Goal: Task Accomplishment & Management: Use online tool/utility

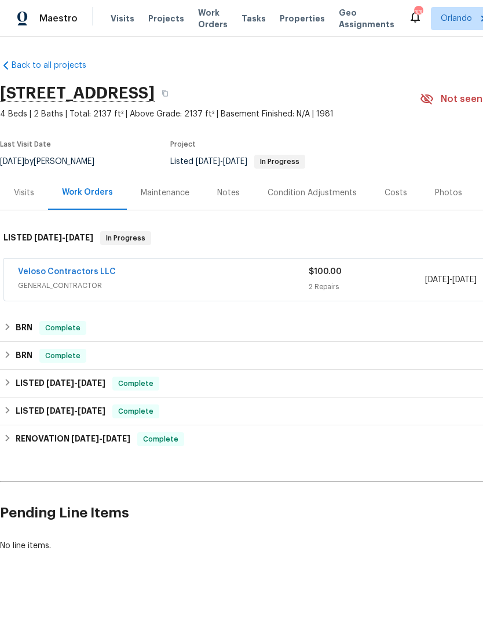
click at [95, 273] on link "Veloso Contractors LLC" at bounding box center [67, 272] width 98 height 8
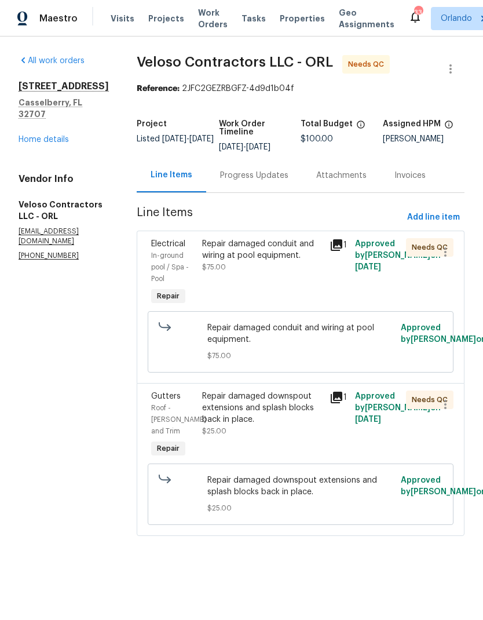
click at [274, 251] on div "Repair damaged conduit and wiring at pool equipment." at bounding box center [262, 249] width 120 height 23
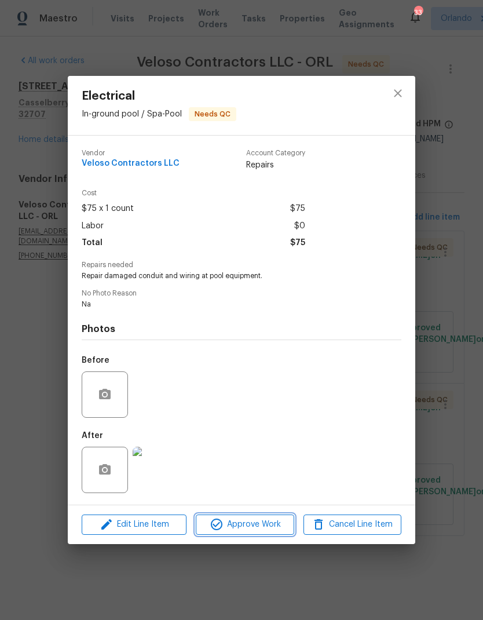
click at [279, 525] on span "Approve Work" at bounding box center [244, 524] width 91 height 14
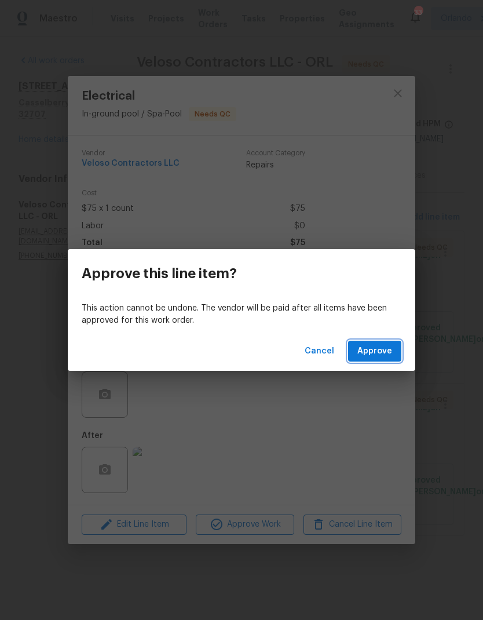
click at [387, 345] on span "Approve" at bounding box center [374, 351] width 35 height 14
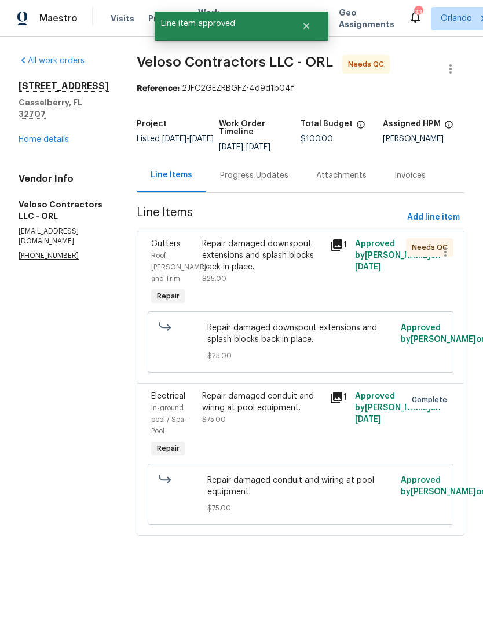
click at [299, 253] on div "Repair damaged downspout extensions and splash blocks back in place." at bounding box center [262, 255] width 120 height 35
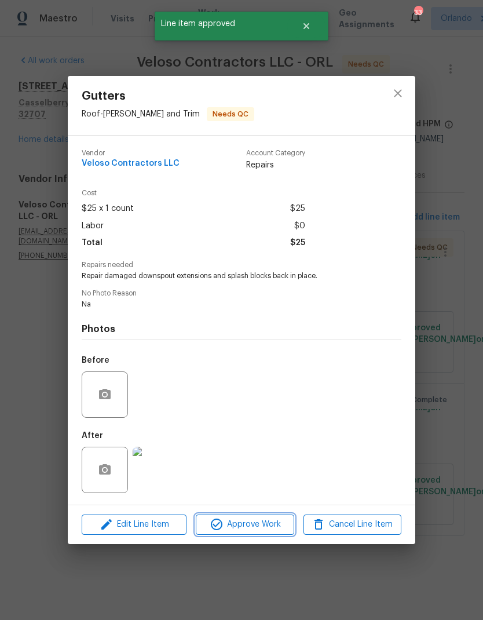
click at [278, 527] on span "Approve Work" at bounding box center [244, 524] width 91 height 14
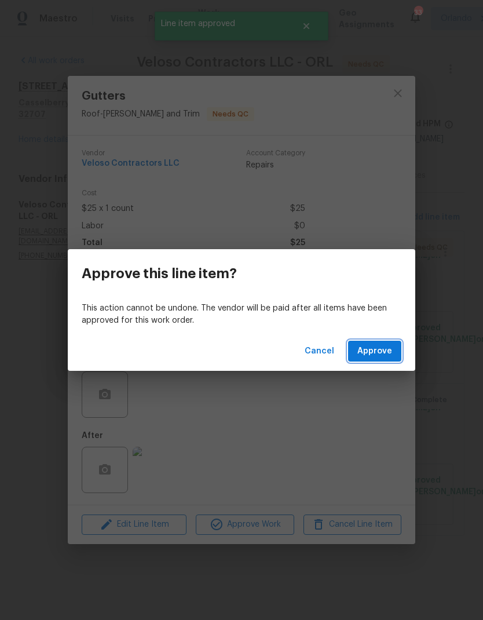
click at [392, 353] on span "Approve" at bounding box center [374, 351] width 35 height 14
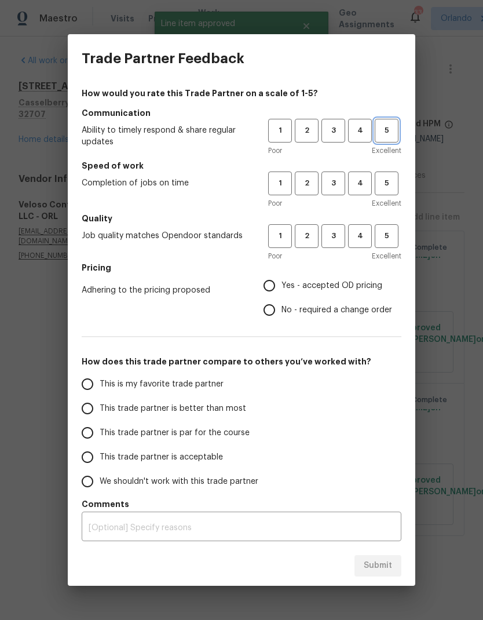
click at [389, 138] on button "5" at bounding box center [387, 131] width 24 height 24
click at [389, 182] on span "5" at bounding box center [386, 183] width 21 height 13
click at [385, 239] on span "5" at bounding box center [386, 235] width 21 height 13
click at [293, 288] on span "Yes - accepted OD pricing" at bounding box center [332, 286] width 101 height 12
click at [282, 288] on input "Yes - accepted OD pricing" at bounding box center [269, 285] width 24 height 24
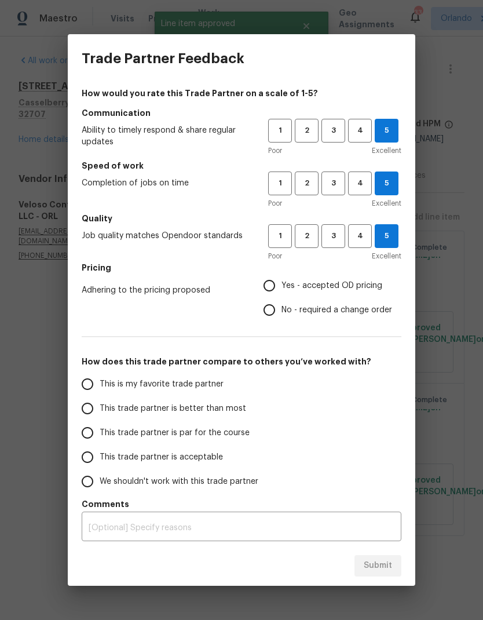
radio input "true"
click at [215, 383] on span "This is my favorite trade partner" at bounding box center [162, 384] width 124 height 12
click at [100, 383] on input "This is my favorite trade partner" at bounding box center [87, 384] width 24 height 24
click at [381, 568] on span "Submit" at bounding box center [378, 565] width 28 height 14
radio input "true"
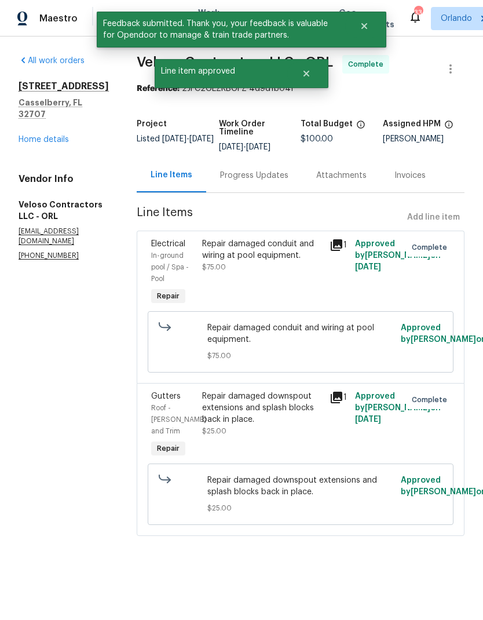
click at [57, 136] on link "Home details" at bounding box center [44, 140] width 50 height 8
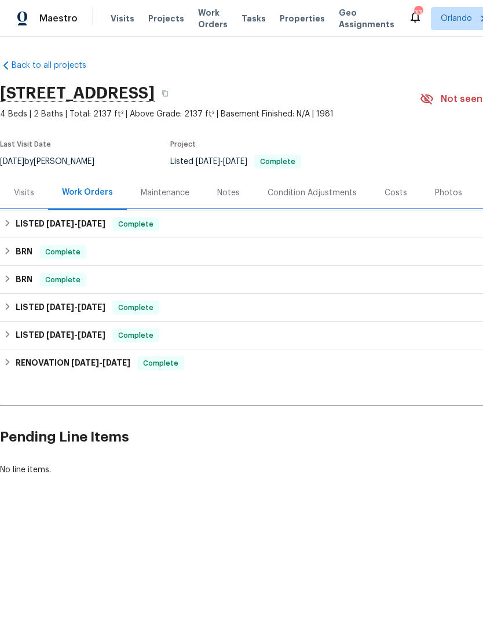
click at [312, 220] on div "LISTED 9/8/25 - 9/8/25 Complete" at bounding box center [327, 224] width 648 height 14
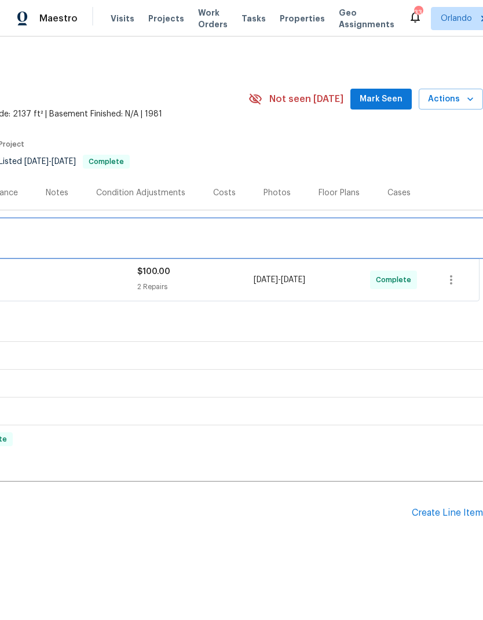
scroll to position [0, 171]
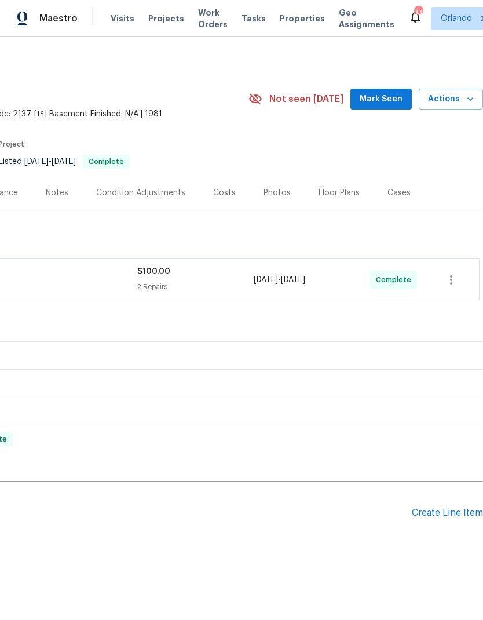
click at [392, 96] on span "Mark Seen" at bounding box center [381, 99] width 43 height 14
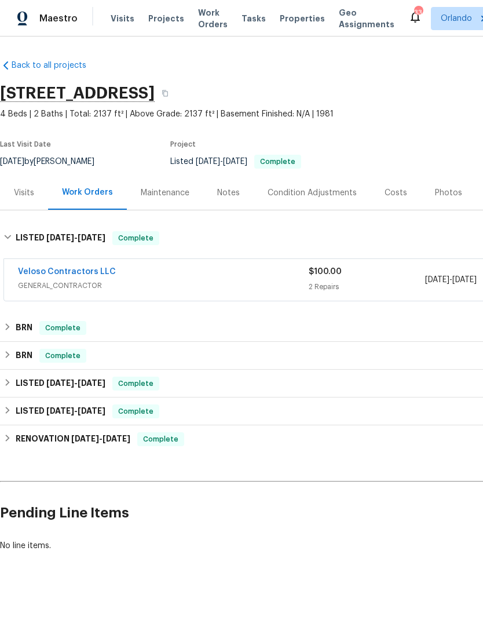
scroll to position [0, 0]
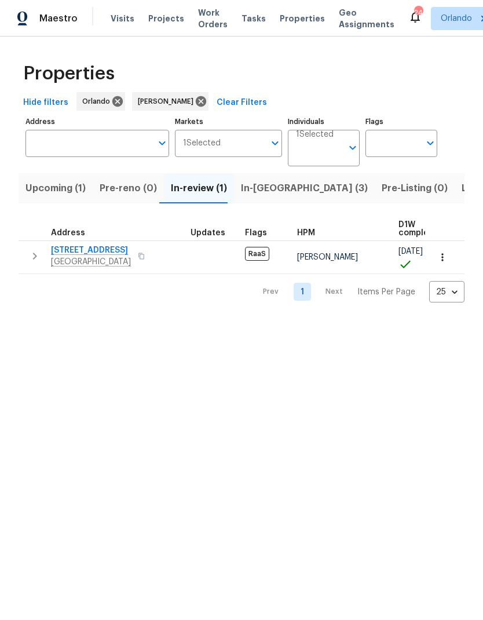
click at [277, 189] on span "In-reno (3)" at bounding box center [304, 188] width 127 height 16
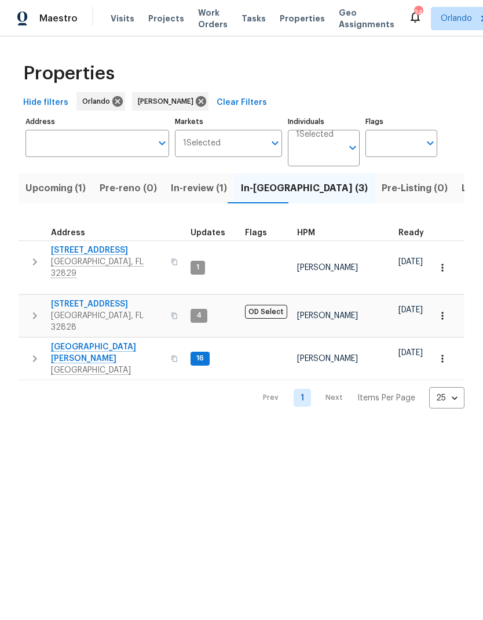
click at [68, 191] on span "Upcoming (1)" at bounding box center [55, 188] width 60 height 16
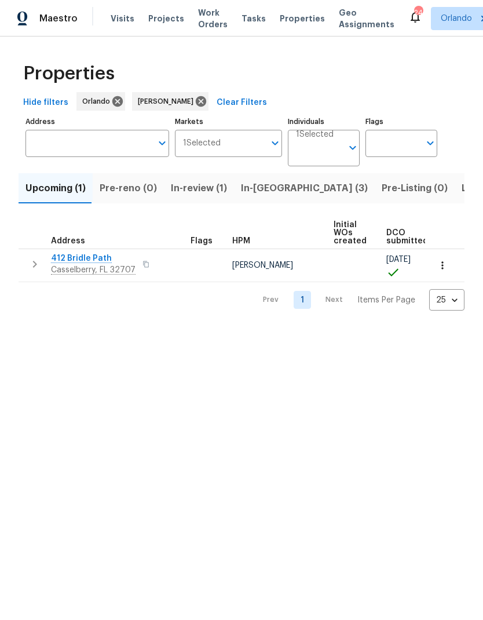
click at [269, 193] on span "In-reno (3)" at bounding box center [304, 188] width 127 height 16
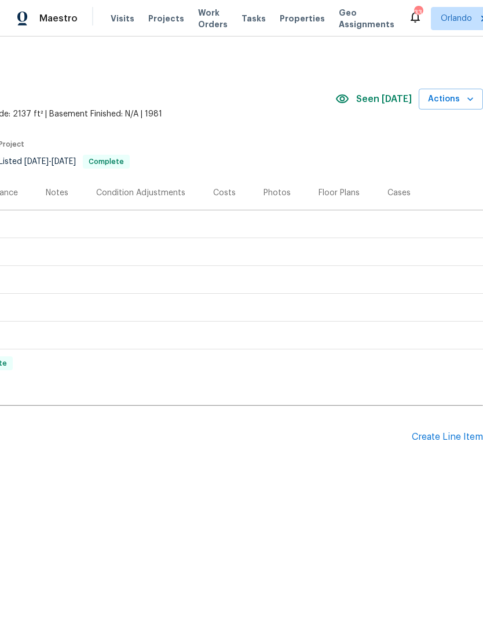
scroll to position [0, 171]
click at [454, 434] on div "Create Line Item" at bounding box center [447, 437] width 71 height 11
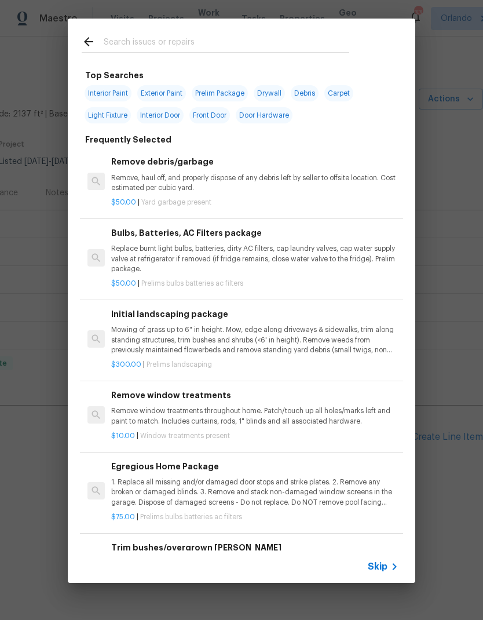
click at [221, 43] on input "text" at bounding box center [227, 43] width 246 height 17
type input "Filter"
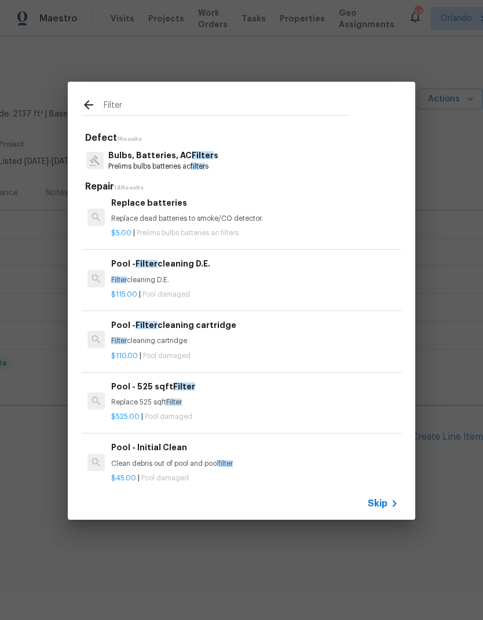
scroll to position [456, 0]
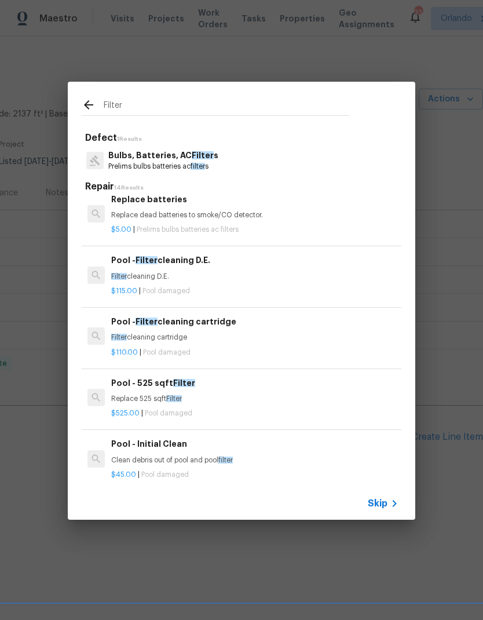
click at [219, 321] on h6 "Pool - Filter cleaning cartridge" at bounding box center [254, 321] width 287 height 13
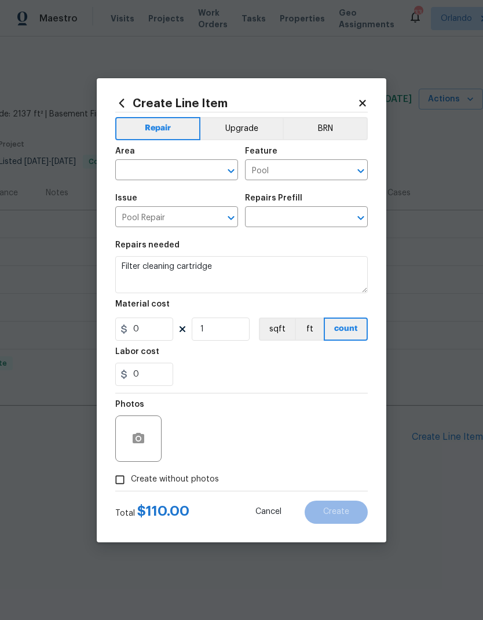
type input "Pool - Filter cleaning cartridge $110.00"
type input "110"
click at [189, 175] on input "text" at bounding box center [160, 171] width 90 height 18
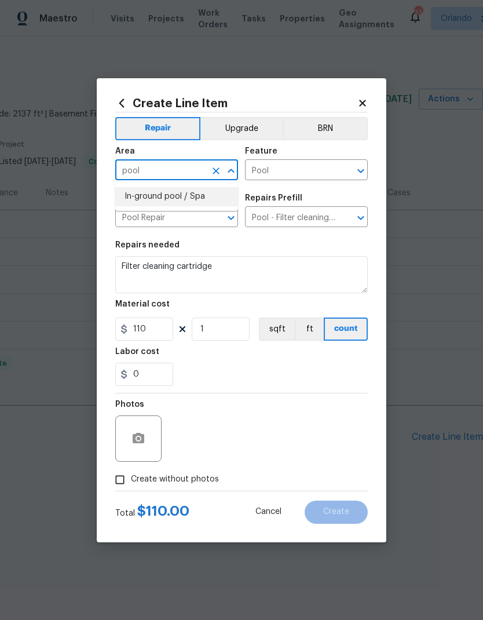
click at [183, 196] on li "In-ground pool / Spa" at bounding box center [176, 196] width 123 height 19
type input "In-ground pool / Spa"
click at [320, 217] on input "Pool - Filter cleaning cartridge $110.00" at bounding box center [290, 218] width 90 height 18
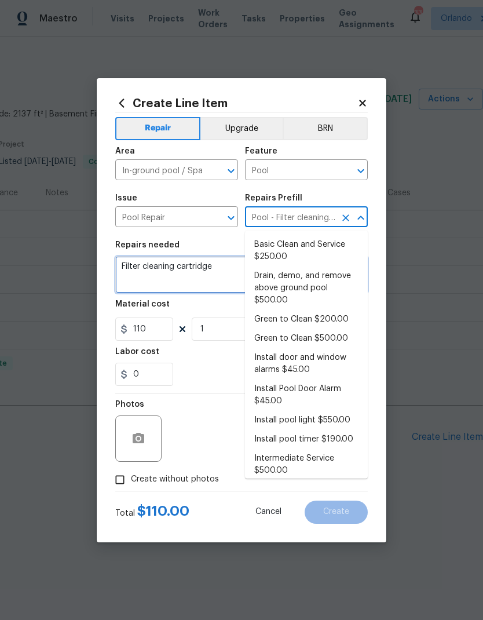
click at [168, 272] on textarea "Filter cleaning cartridge" at bounding box center [241, 274] width 253 height 37
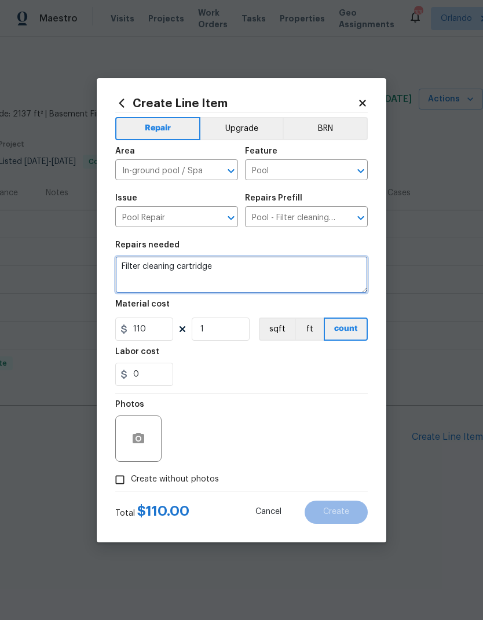
click at [131, 261] on textarea "Filter cleaning cartridge" at bounding box center [241, 274] width 253 height 37
click at [129, 261] on textarea "Filter cleaning cartridge" at bounding box center [241, 274] width 253 height 37
type textarea "Install new filter element"
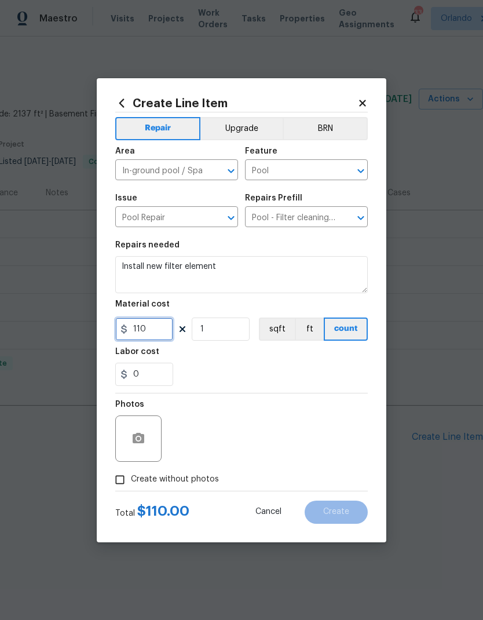
click at [155, 334] on input "110" at bounding box center [144, 328] width 58 height 23
type input "150"
click at [198, 480] on span "Create without photos" at bounding box center [175, 479] width 88 height 12
click at [131, 480] on input "Create without photos" at bounding box center [120, 480] width 22 height 22
checkbox input "true"
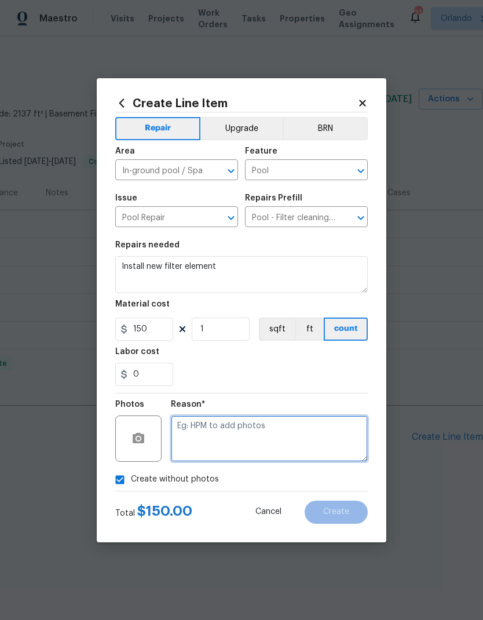
click at [269, 440] on textarea at bounding box center [269, 438] width 197 height 46
type textarea "Na"
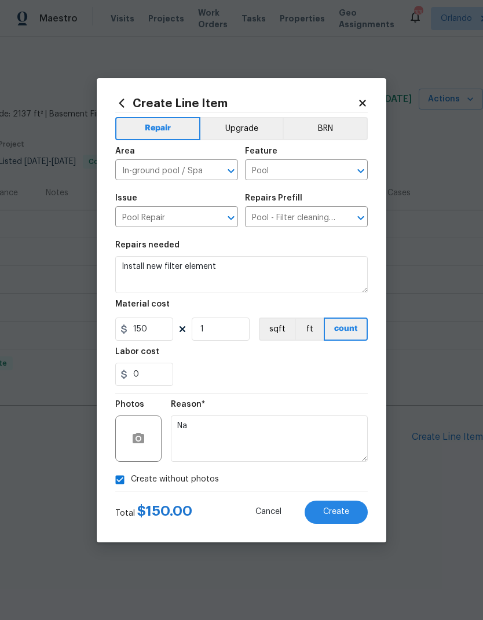
click at [343, 510] on span "Create" at bounding box center [336, 511] width 26 height 9
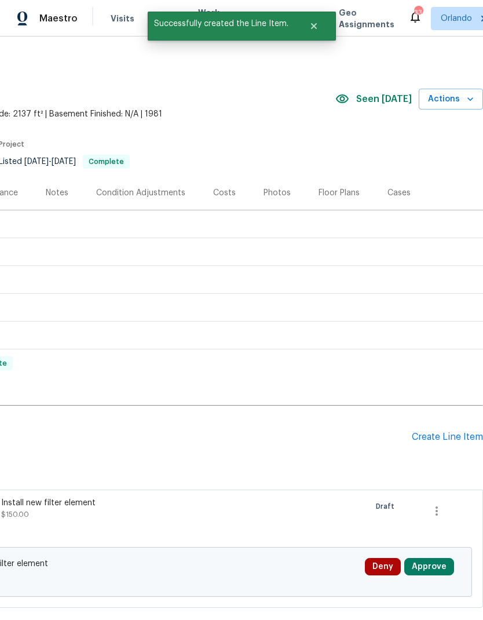
click at [443, 566] on button "Approve" at bounding box center [429, 566] width 50 height 17
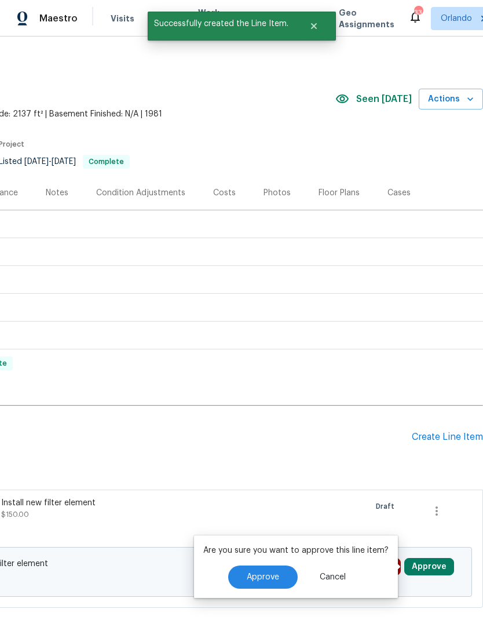
click at [279, 577] on button "Approve" at bounding box center [263, 576] width 70 height 23
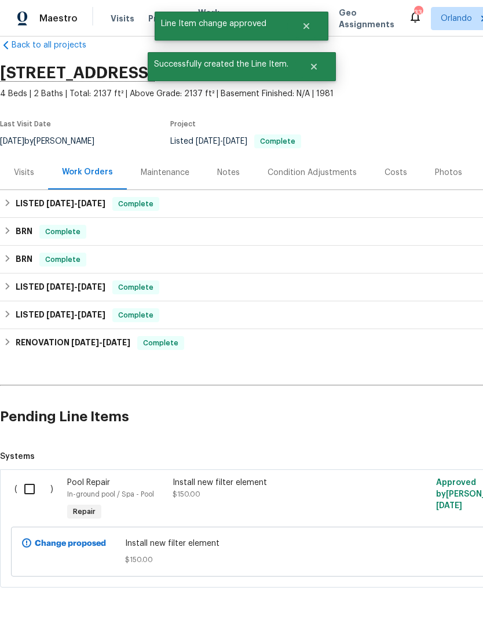
scroll to position [20, 0]
click at [37, 495] on input "checkbox" at bounding box center [33, 489] width 33 height 24
checkbox input "true"
click at [422, 583] on button "Create Work Order" at bounding box center [417, 590] width 96 height 21
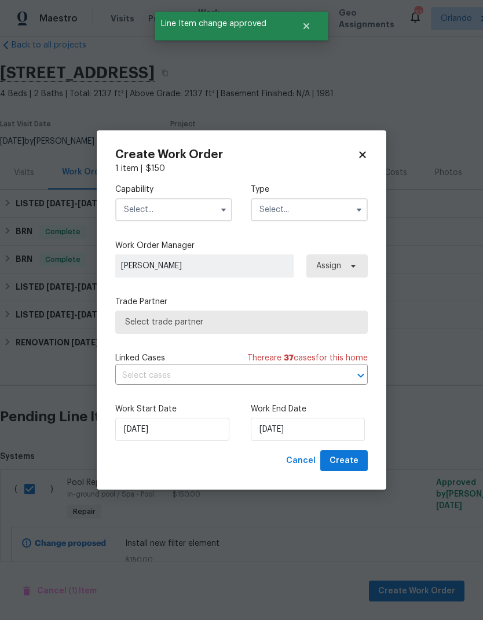
click at [199, 214] on input "text" at bounding box center [173, 209] width 117 height 23
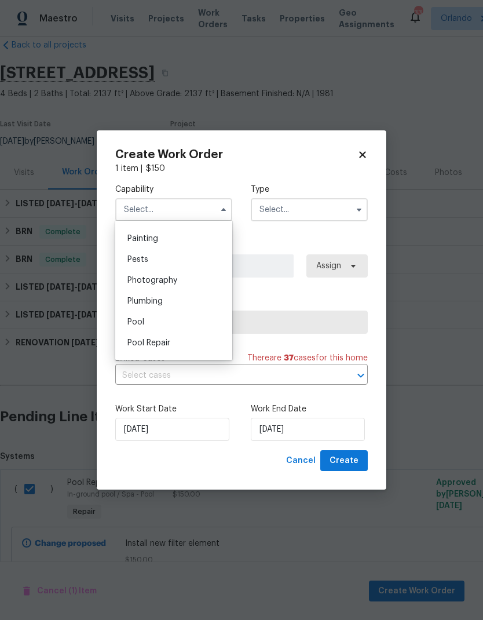
scroll to position [1002, 0]
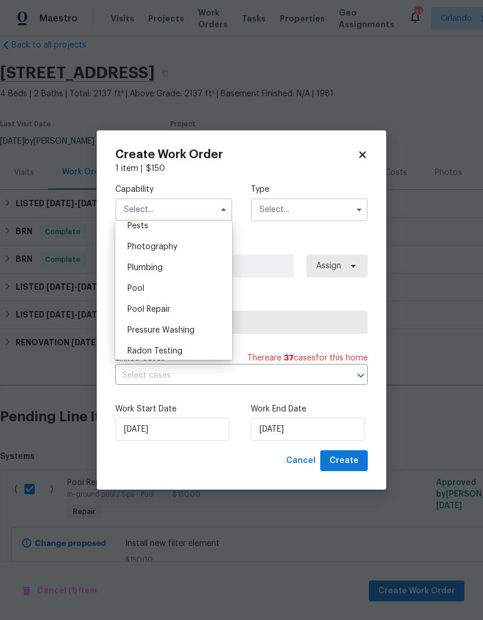
click at [176, 291] on div "Pool" at bounding box center [173, 288] width 111 height 21
type input "Pool"
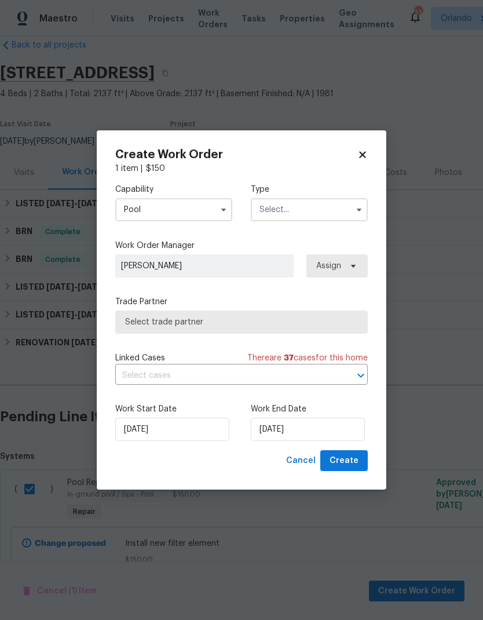
click at [327, 207] on input "text" at bounding box center [309, 209] width 117 height 23
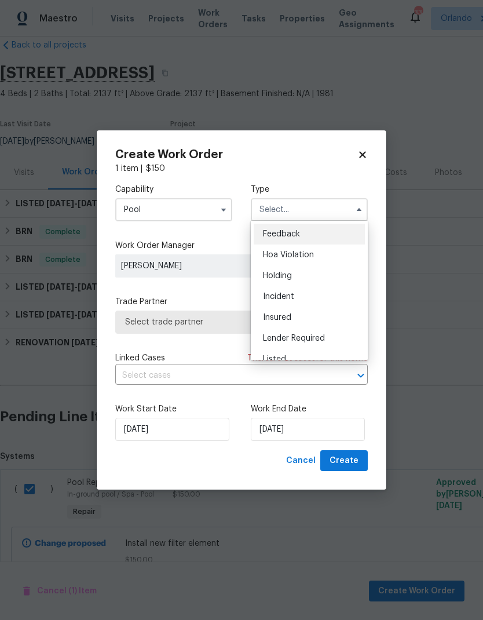
click at [321, 356] on div "Listed" at bounding box center [309, 359] width 111 height 21
type input "Listed"
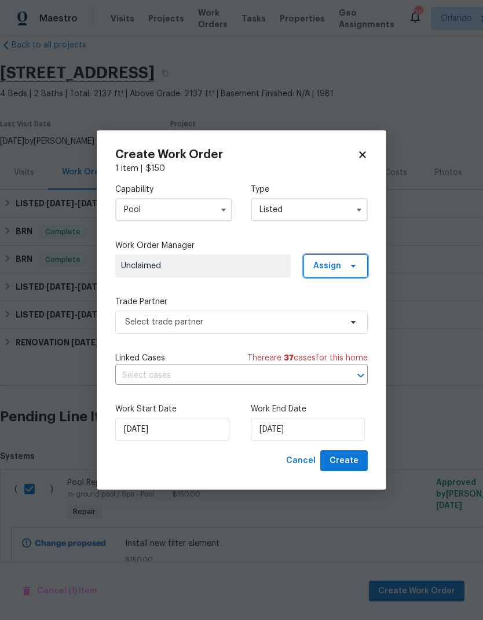
click at [355, 269] on icon at bounding box center [353, 265] width 9 height 9
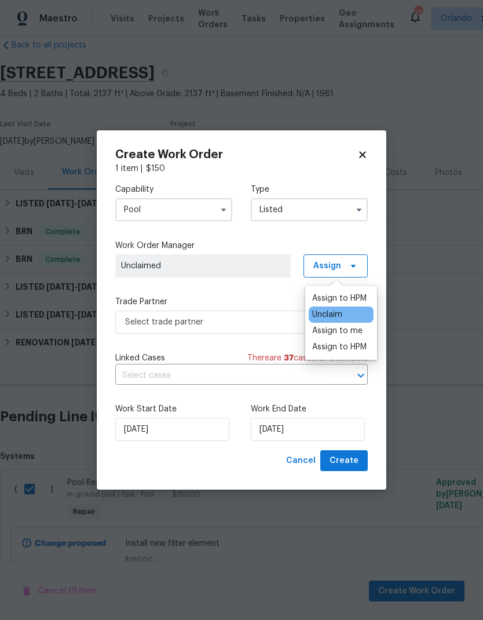
click at [357, 331] on div "Assign to me" at bounding box center [337, 331] width 50 height 12
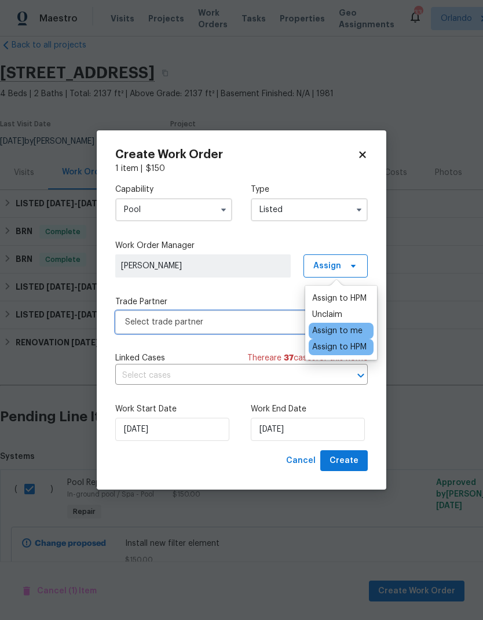
click at [255, 316] on span "Select trade partner" at bounding box center [233, 322] width 216 height 12
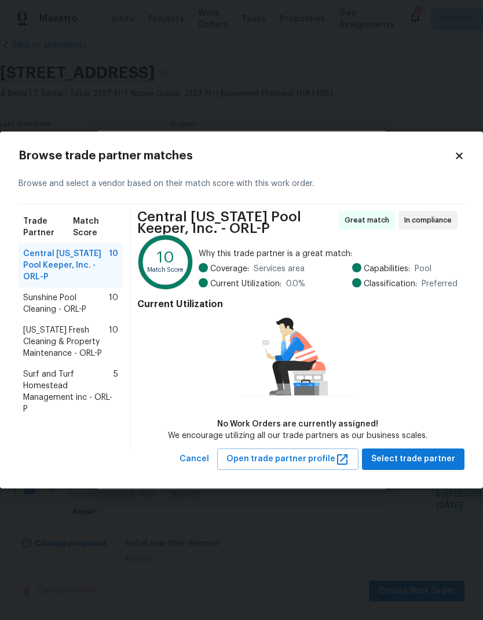
click at [70, 292] on span "Sunshine Pool Cleaning - ORL-P" at bounding box center [66, 303] width 86 height 23
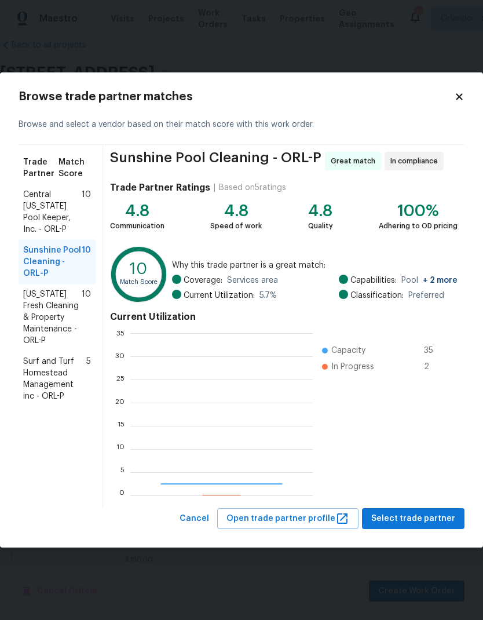
scroll to position [162, 182]
click at [445, 517] on span "Select trade partner" at bounding box center [413, 518] width 84 height 14
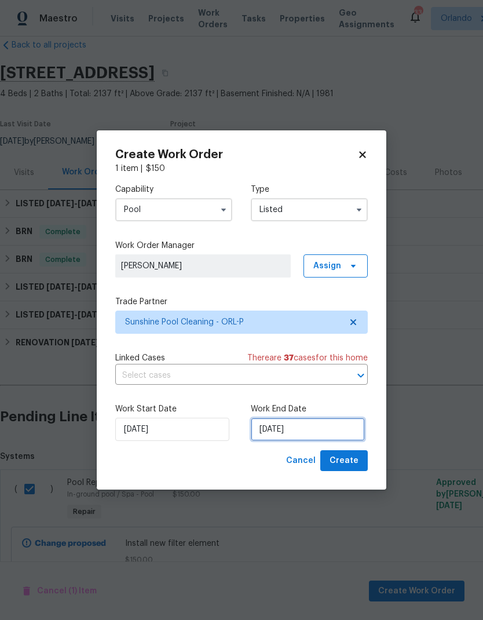
click at [325, 432] on input "9/9/2025" at bounding box center [308, 429] width 114 height 23
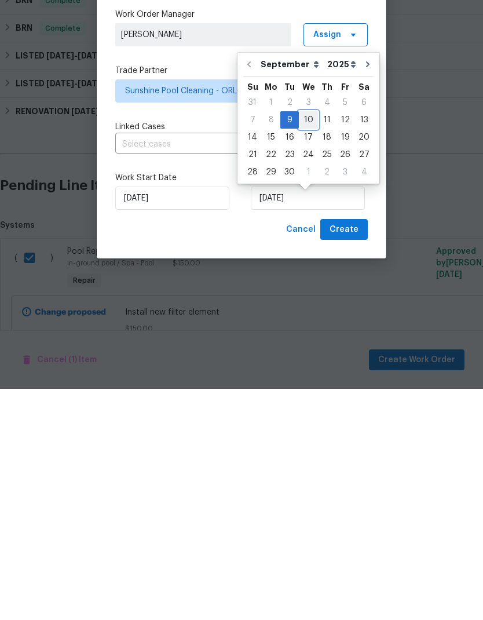
click at [310, 343] on div "10" at bounding box center [308, 351] width 19 height 16
type input "9/10/2025"
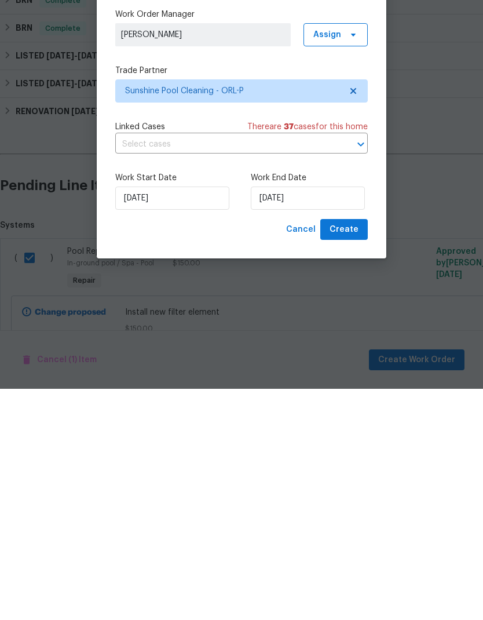
scroll to position [46, 0]
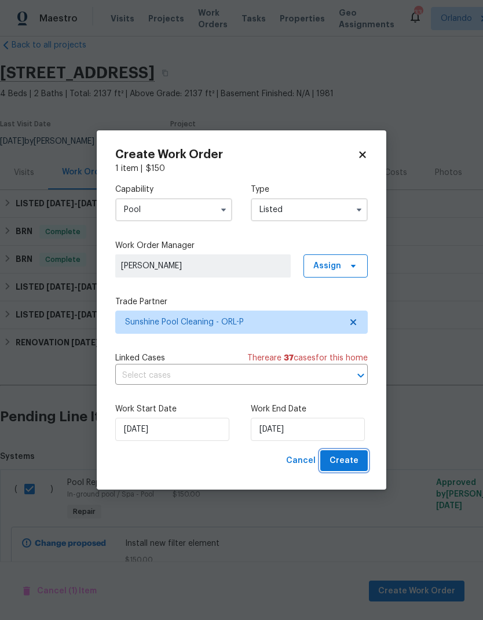
click at [357, 458] on span "Create" at bounding box center [344, 461] width 29 height 14
checkbox input "false"
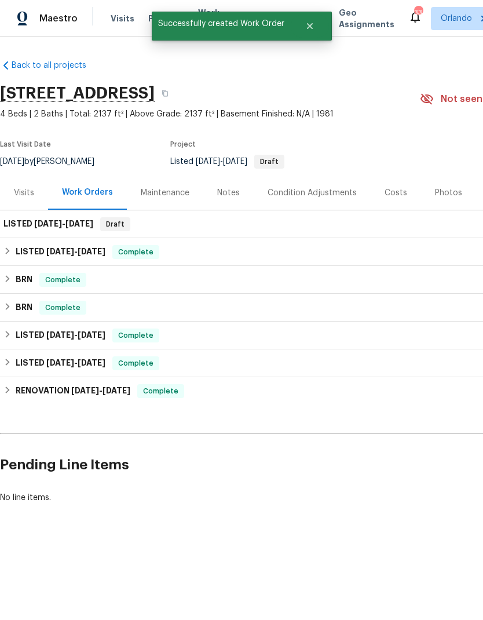
scroll to position [0, -1]
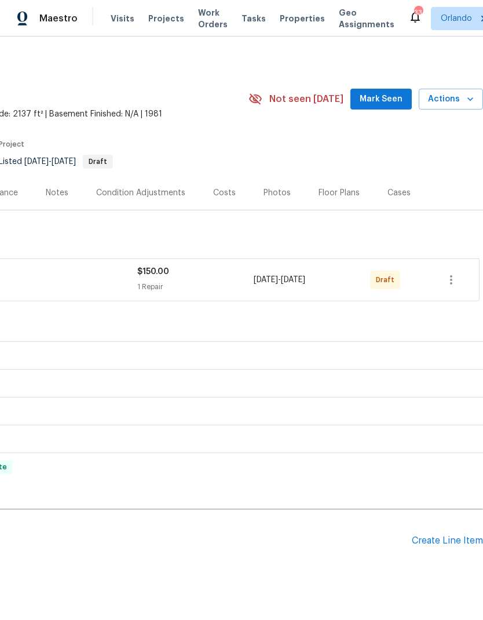
scroll to position [0, 171]
click at [455, 282] on icon "button" at bounding box center [451, 280] width 14 height 14
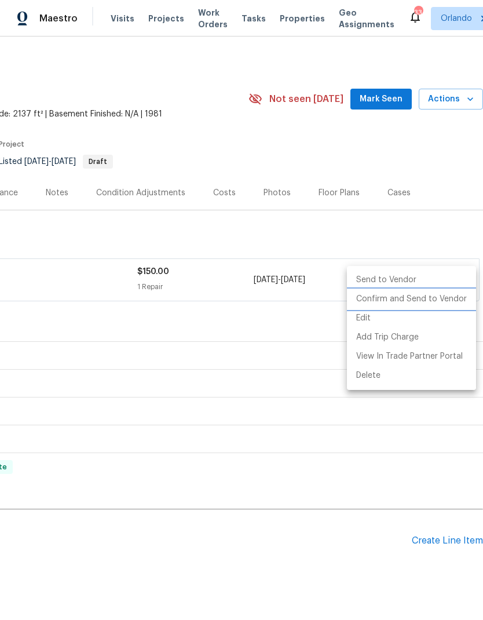
click at [448, 298] on li "Confirm and Send to Vendor" at bounding box center [411, 299] width 129 height 19
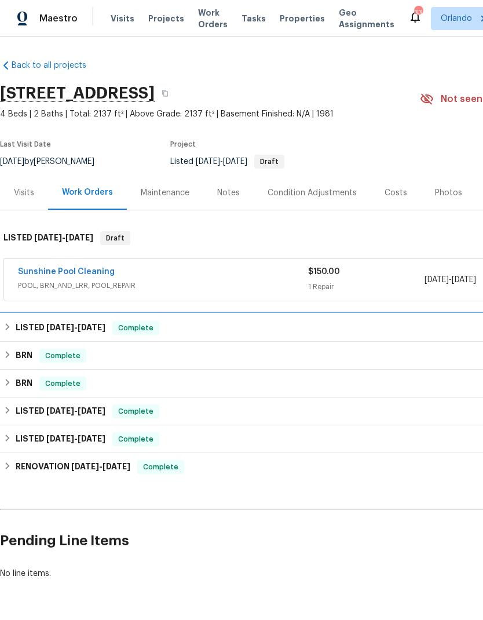
click at [93, 332] on h6 "LISTED [DATE] - [DATE]" at bounding box center [61, 328] width 90 height 14
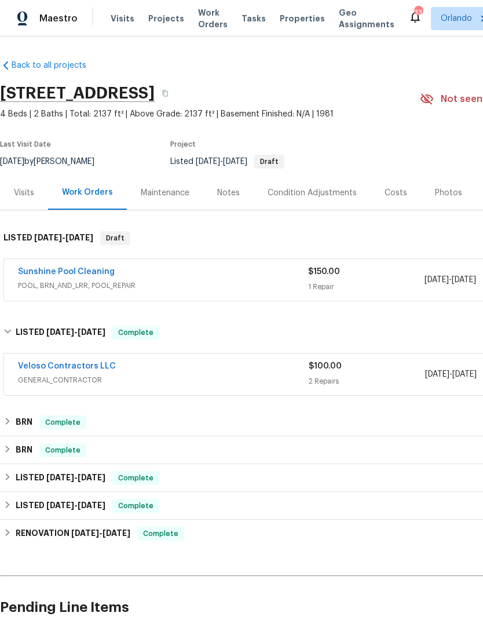
click at [90, 363] on link "Veloso Contractors LLC" at bounding box center [67, 366] width 98 height 8
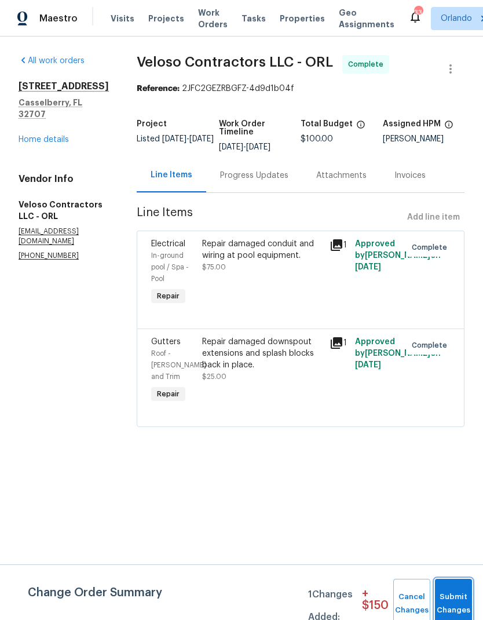
click at [456, 590] on button "Submit Changes" at bounding box center [453, 604] width 37 height 50
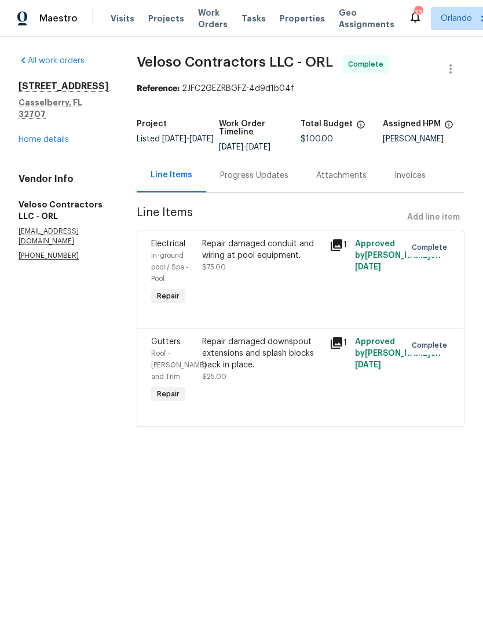
click at [66, 136] on link "Home details" at bounding box center [44, 140] width 50 height 8
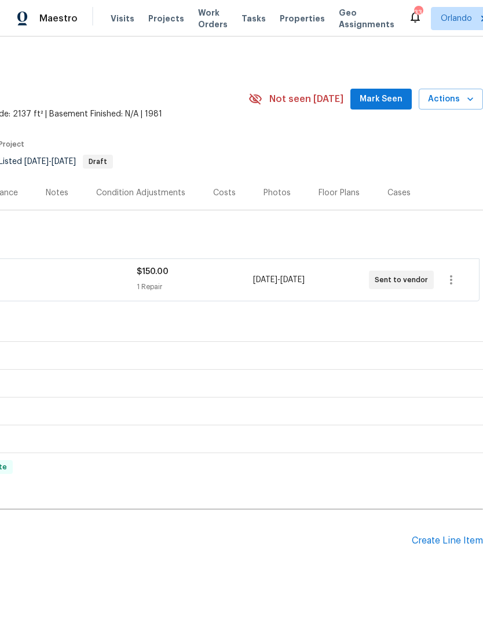
scroll to position [0, 171]
click at [391, 98] on span "Mark Seen" at bounding box center [381, 99] width 43 height 14
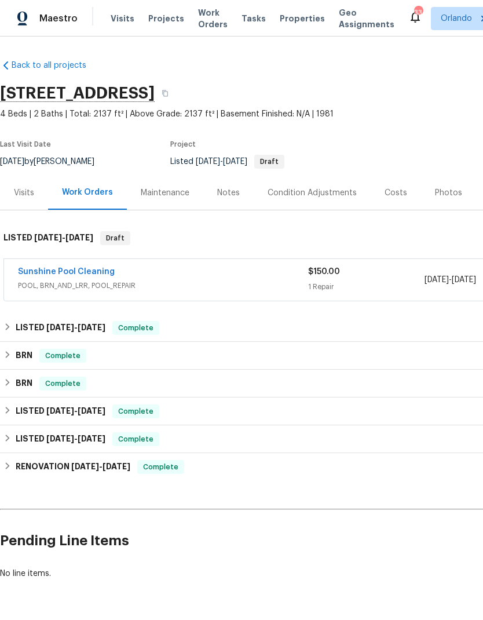
scroll to position [0, 0]
click at [96, 271] on link "Sunshine Pool Cleaning" at bounding box center [66, 272] width 97 height 8
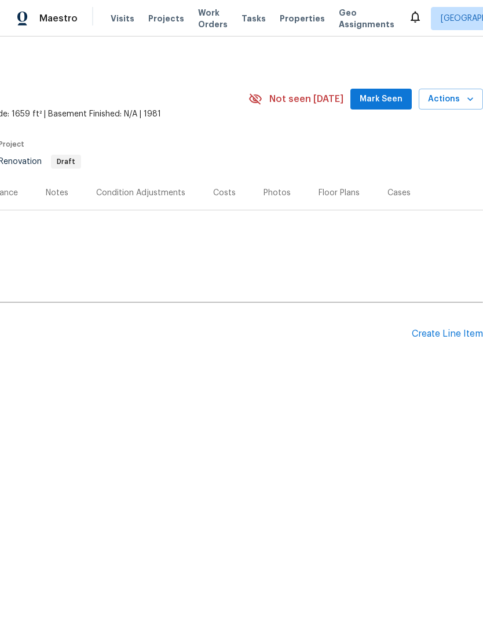
scroll to position [0, 171]
click at [396, 98] on span "Mark Seen" at bounding box center [381, 99] width 43 height 14
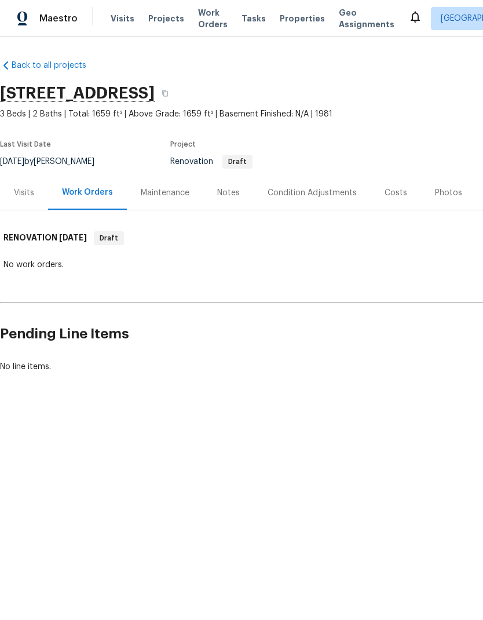
scroll to position [0, 0]
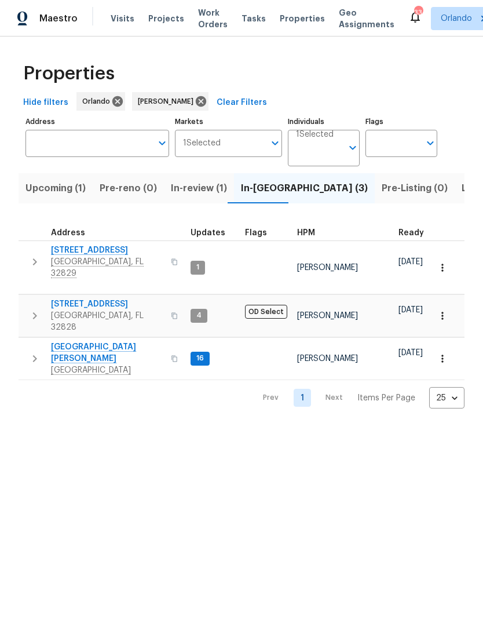
click at [135, 191] on span "Pre-reno (0)" at bounding box center [128, 188] width 57 height 16
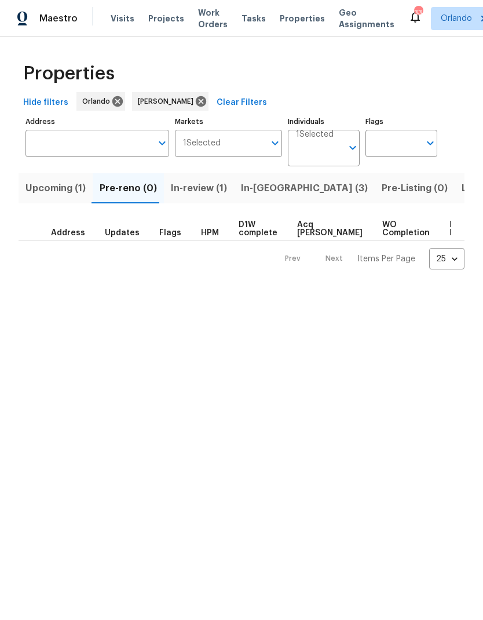
click at [259, 187] on span "In-reno (3)" at bounding box center [304, 188] width 127 height 16
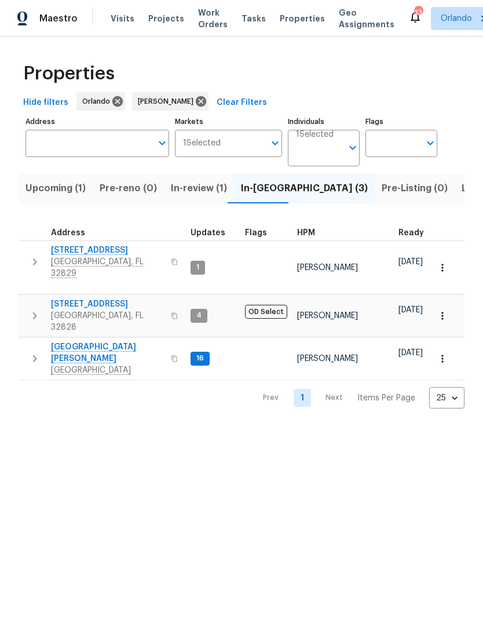
click at [462, 191] on span "Listed (10)" at bounding box center [486, 188] width 49 height 16
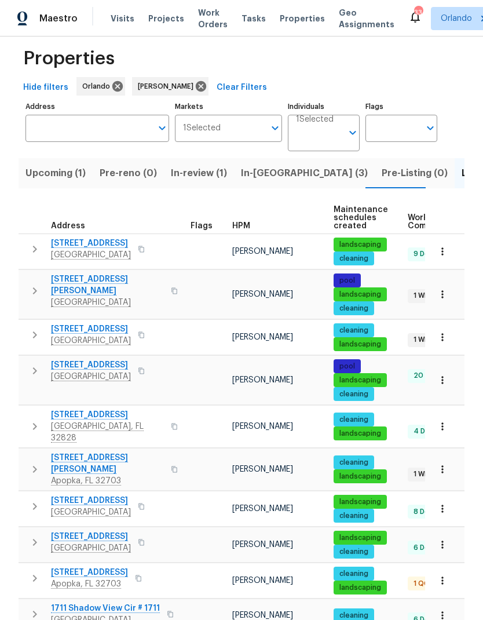
scroll to position [14, 0]
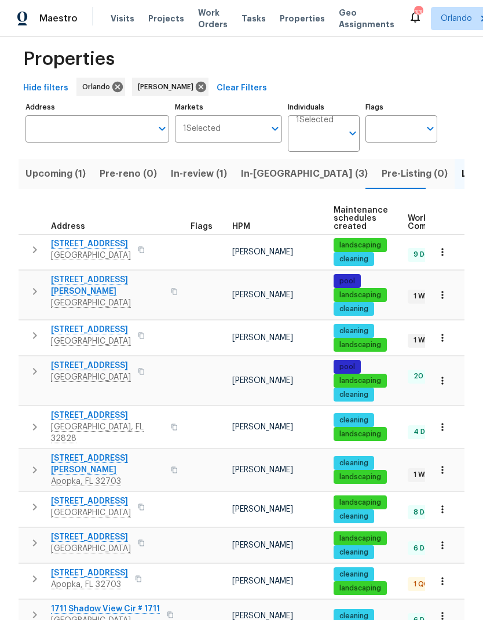
click at [86, 567] on span "1906 Sunbow Ave" at bounding box center [89, 573] width 77 height 12
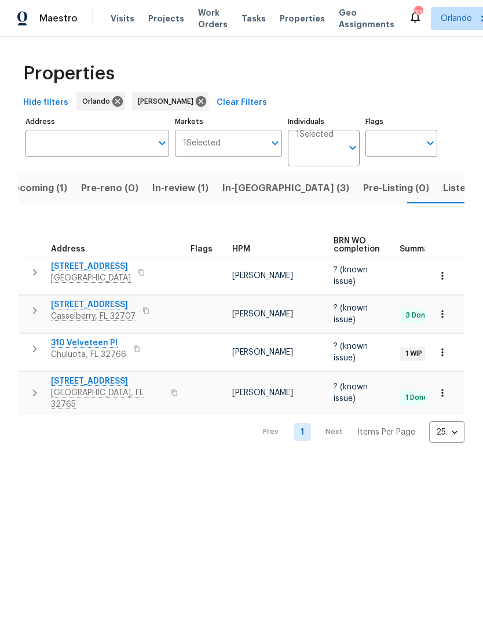
click at [105, 199] on button "Pre-reno (0)" at bounding box center [109, 188] width 71 height 30
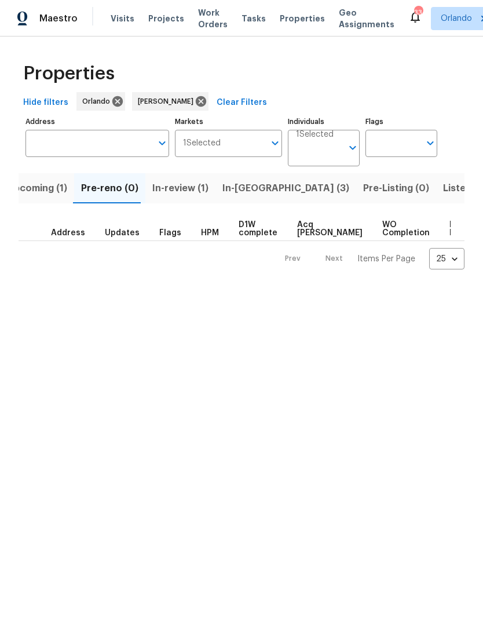
click at [52, 190] on span "Upcoming (1)" at bounding box center [37, 188] width 60 height 16
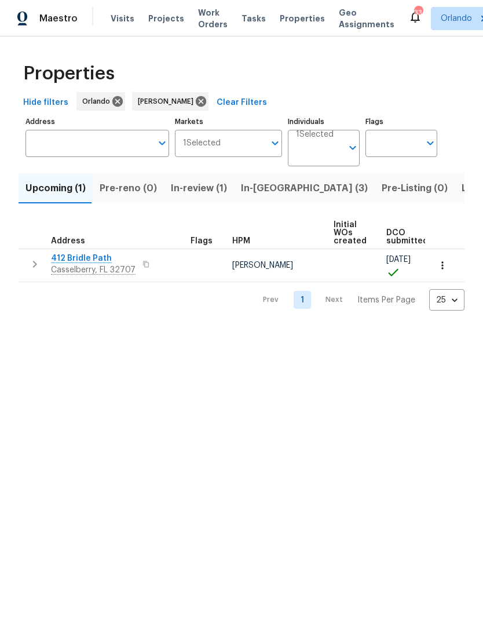
click at [443, 265] on icon "button" at bounding box center [442, 265] width 2 height 8
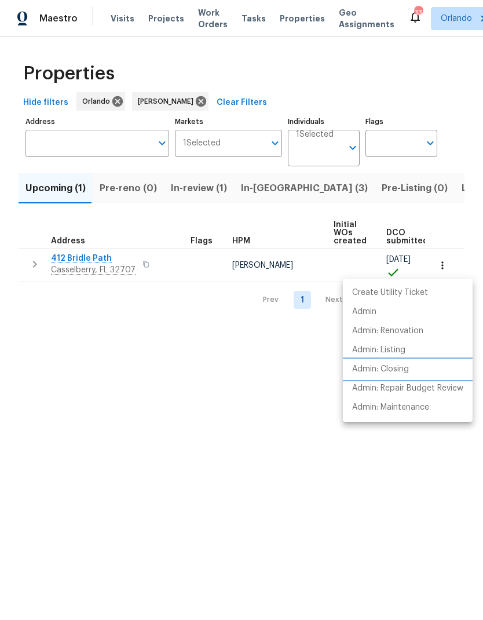
click at [396, 368] on p "Admin: Closing" at bounding box center [380, 369] width 57 height 12
click at [203, 189] on div at bounding box center [241, 310] width 483 height 620
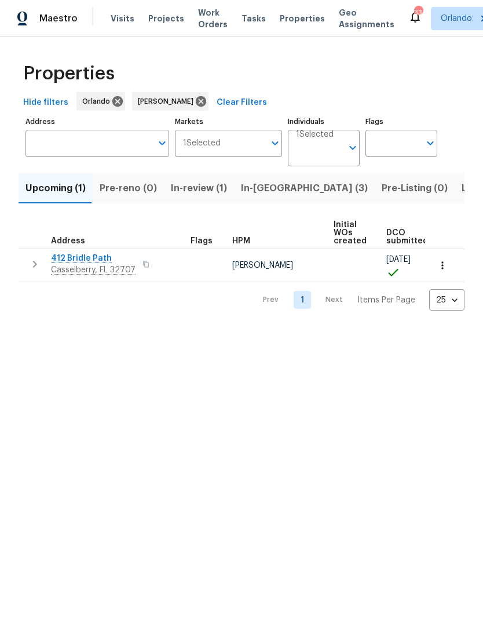
click at [264, 192] on span "In-reno (3)" at bounding box center [304, 188] width 127 height 16
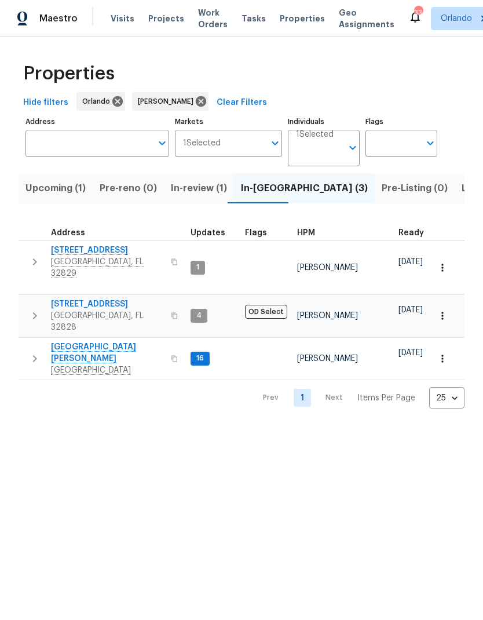
click at [96, 341] on span "7618 Brockbank Dr" at bounding box center [107, 352] width 113 height 23
click at [107, 298] on span "2609 Windsorgate Ln" at bounding box center [107, 304] width 113 height 12
click at [109, 250] on span "7143 Lake Carlisle Blvd" at bounding box center [107, 250] width 113 height 12
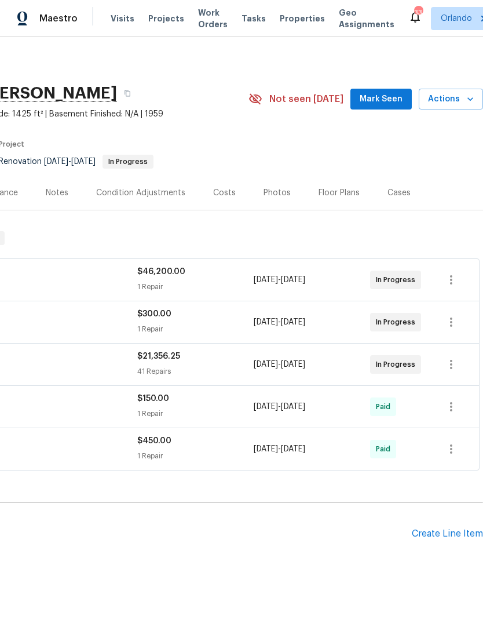
scroll to position [0, 171]
click at [391, 100] on span "Mark Seen" at bounding box center [381, 99] width 43 height 14
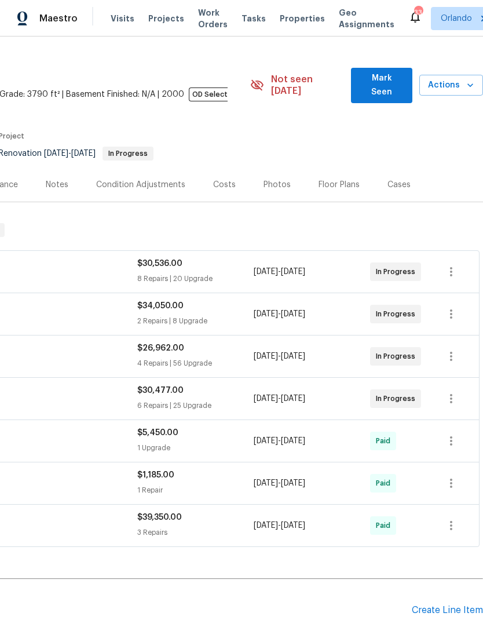
scroll to position [20, 171]
click at [400, 78] on span "Mark Seen" at bounding box center [381, 85] width 42 height 28
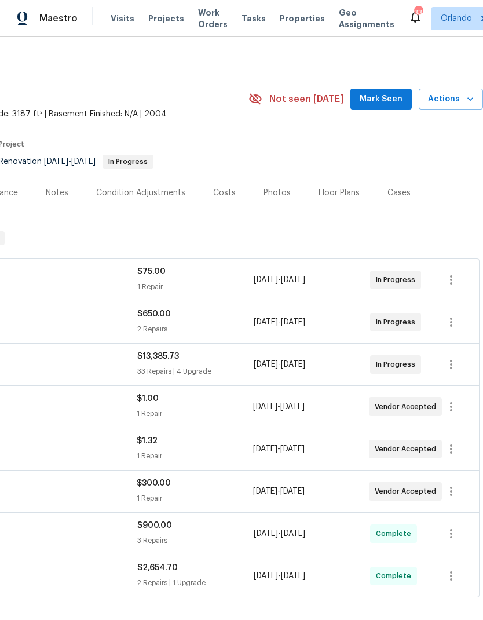
scroll to position [0, 171]
click at [394, 101] on span "Mark Seen" at bounding box center [381, 99] width 43 height 14
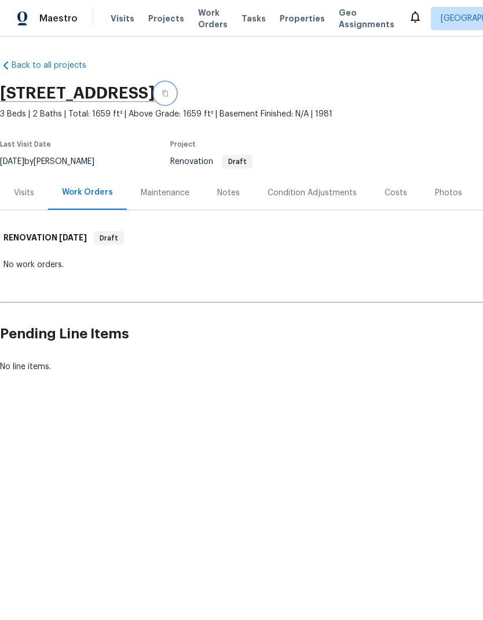
click at [176, 90] on button "button" at bounding box center [165, 93] width 21 height 21
